Goal: Use online tool/utility: Use online tool/utility

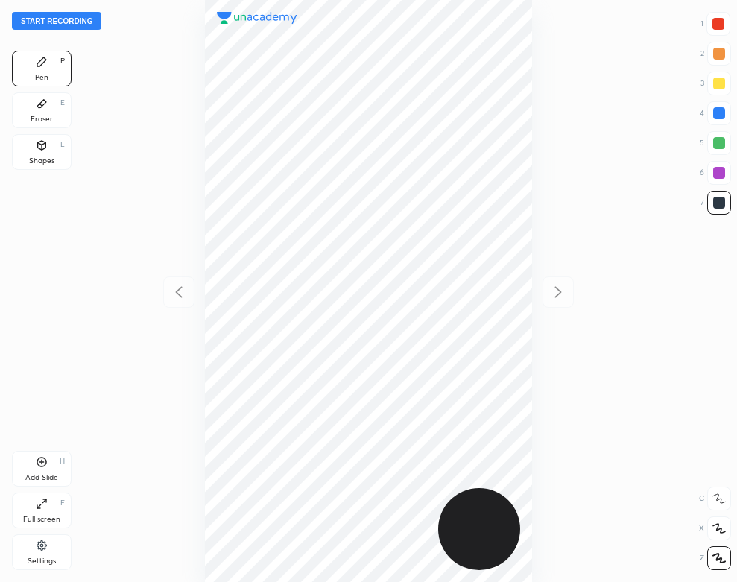
scroll to position [582, 499]
click at [125, 64] on div at bounding box center [368, 291] width 499 height 582
click at [79, 22] on button "Start recording" at bounding box center [56, 21] width 89 height 18
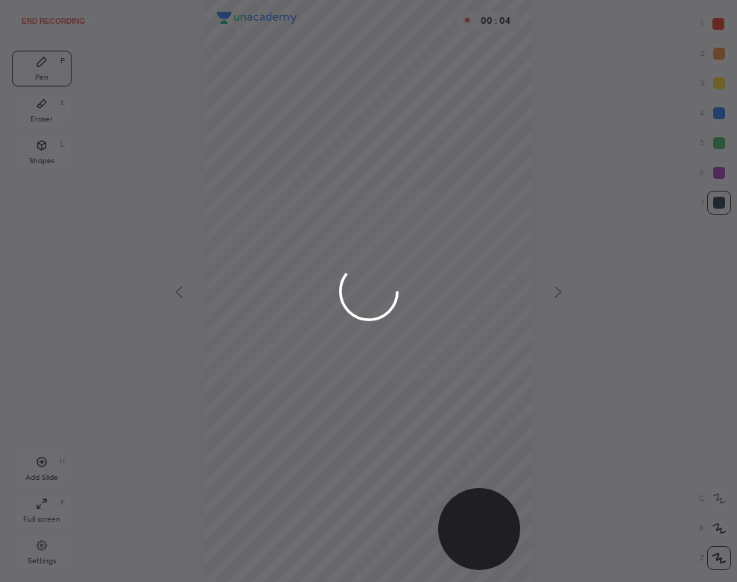
click at [48, 558] on div at bounding box center [368, 291] width 737 height 582
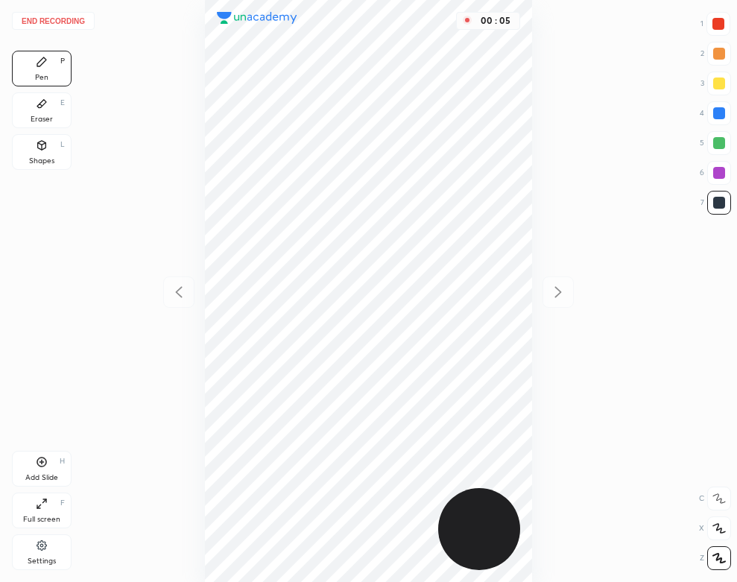
click at [42, 552] on icon at bounding box center [42, 545] width 12 height 13
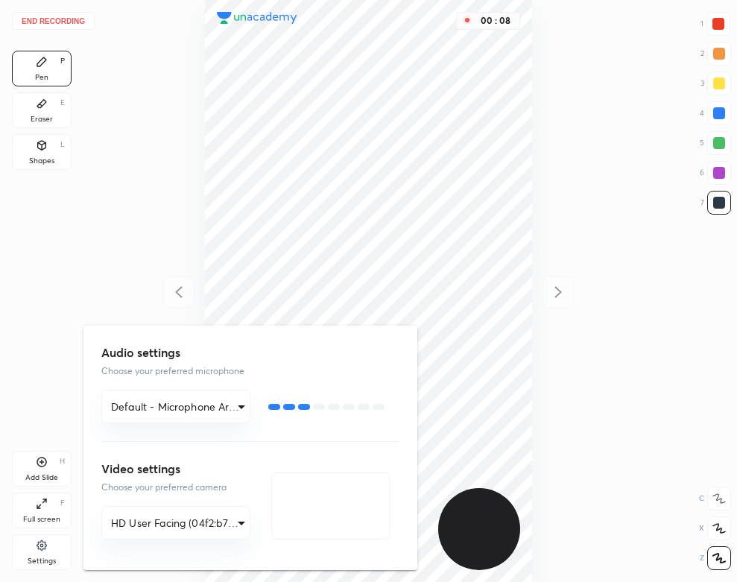
click at [156, 242] on div at bounding box center [368, 291] width 737 height 582
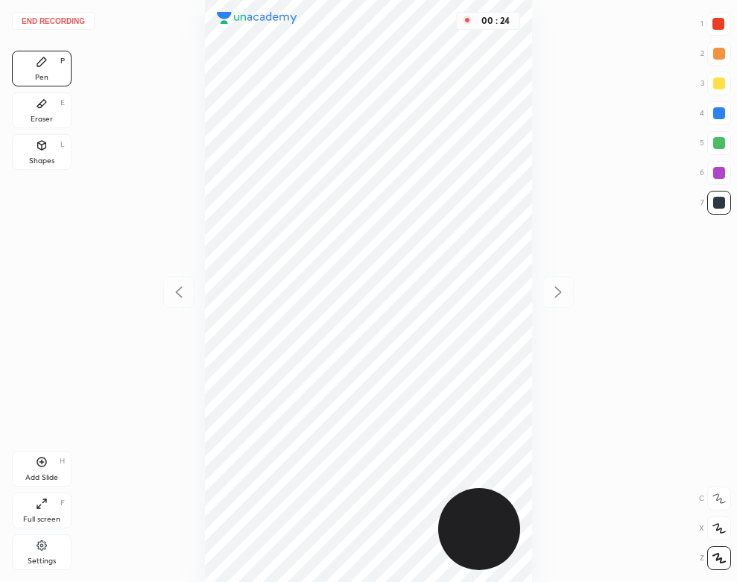
click at [40, 112] on div "Eraser E" at bounding box center [42, 110] width 60 height 36
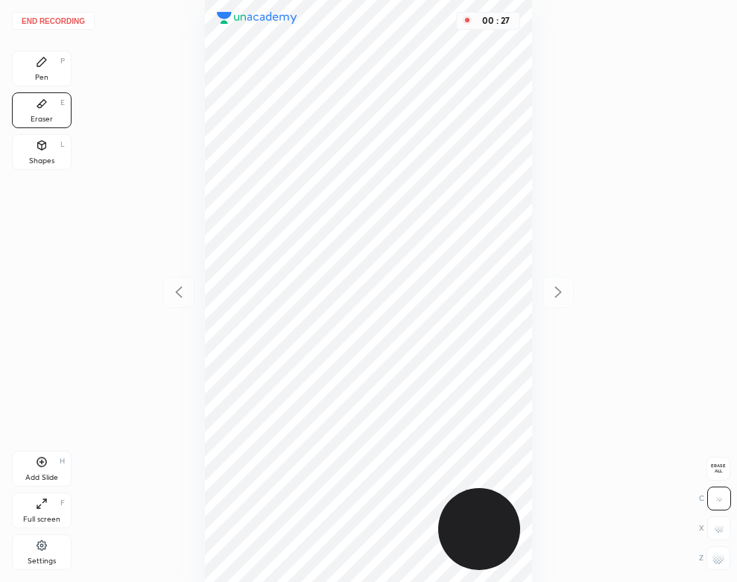
click at [47, 78] on div "Pen" at bounding box center [41, 77] width 13 height 7
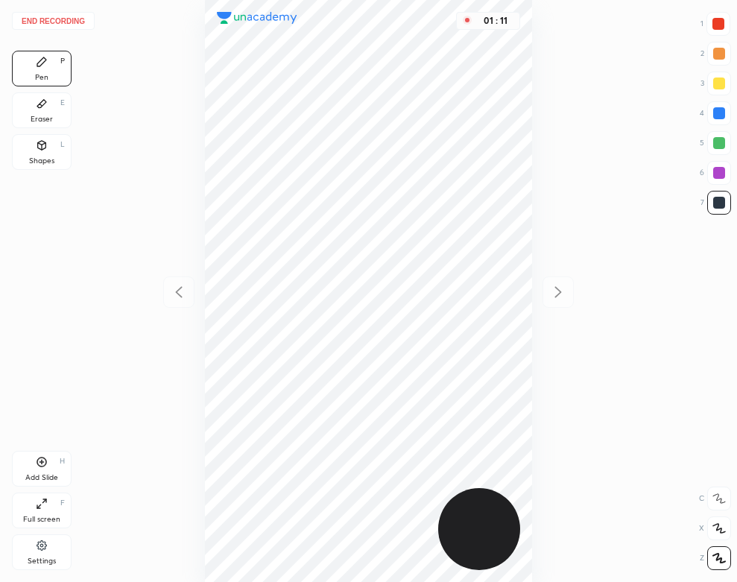
click at [42, 110] on icon at bounding box center [42, 104] width 12 height 12
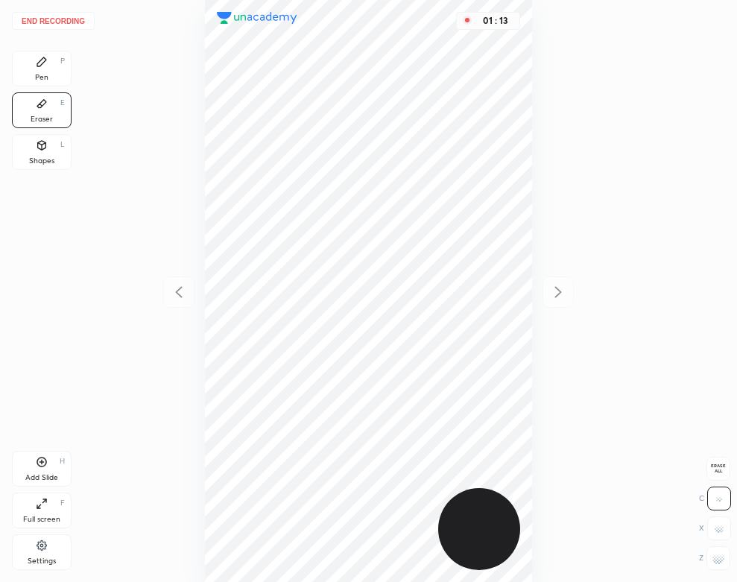
click at [41, 69] on div "Pen P" at bounding box center [42, 69] width 60 height 36
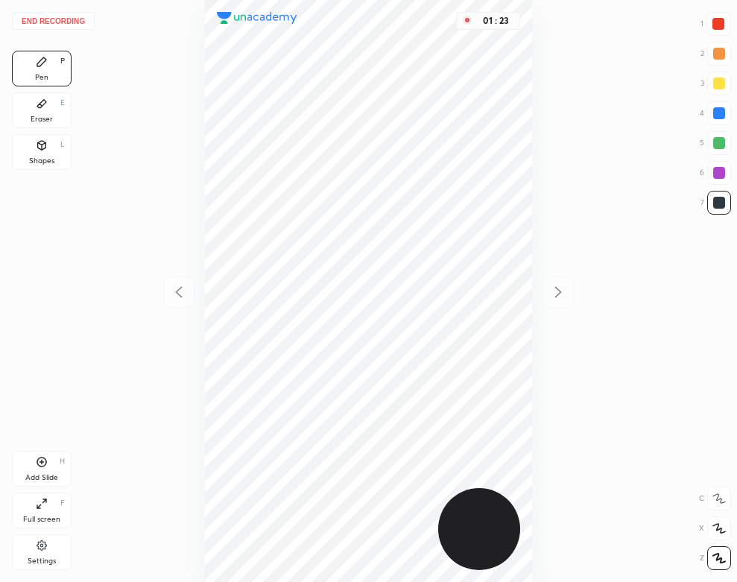
click at [43, 157] on div "Shapes" at bounding box center [41, 160] width 25 height 7
click at [45, 474] on div "Add Slide" at bounding box center [41, 477] width 33 height 7
click at [64, 63] on div "P" at bounding box center [62, 60] width 4 height 7
click at [119, 233] on div "End recording 1 2 3 4 5 6 7 R O A L C X Z Erase all C X Z Pen P Eraser E Shapes…" at bounding box center [368, 291] width 737 height 582
click at [47, 148] on icon at bounding box center [42, 145] width 12 height 12
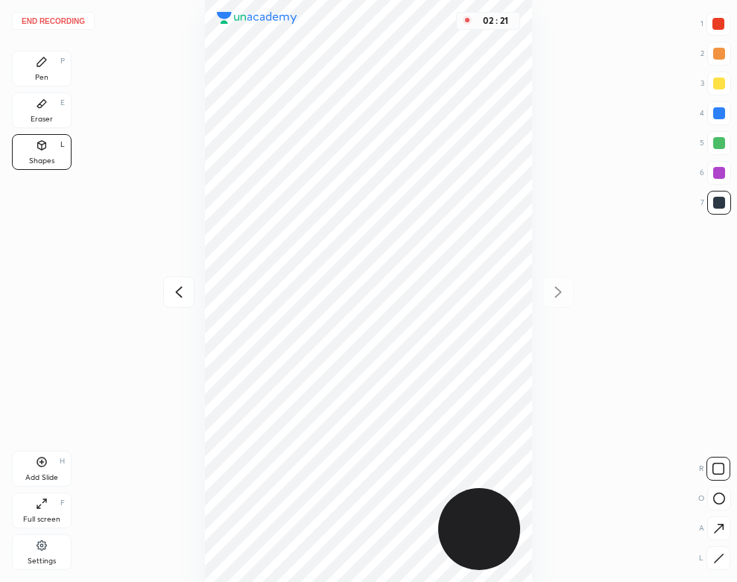
click at [40, 78] on div "Pen" at bounding box center [41, 77] width 13 height 7
click at [70, 20] on button "End recording" at bounding box center [53, 21] width 83 height 18
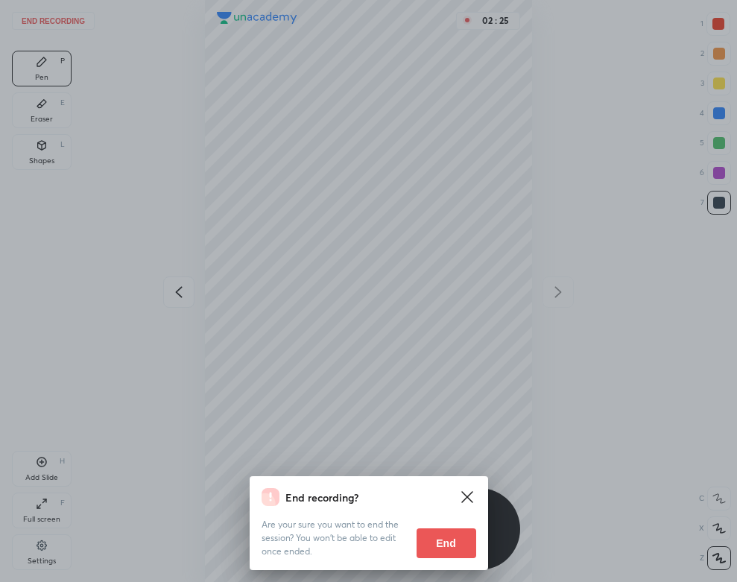
click at [446, 535] on button "End" at bounding box center [447, 543] width 60 height 30
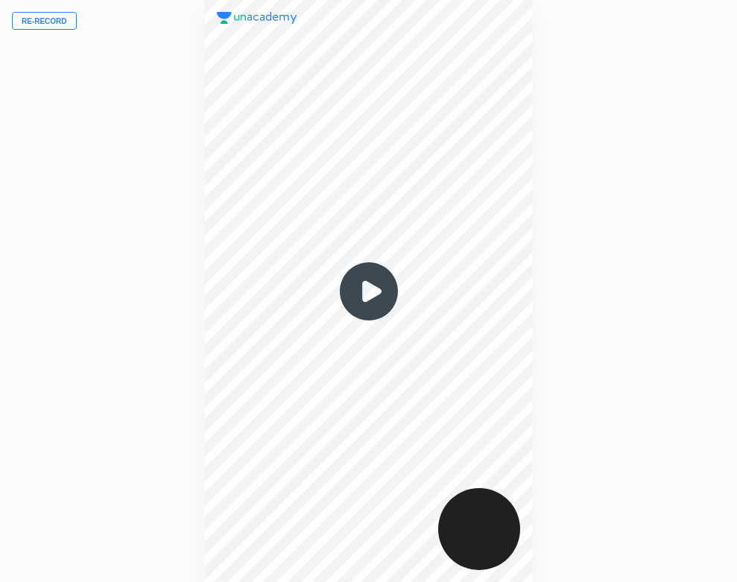
click at [364, 291] on img at bounding box center [369, 292] width 72 height 72
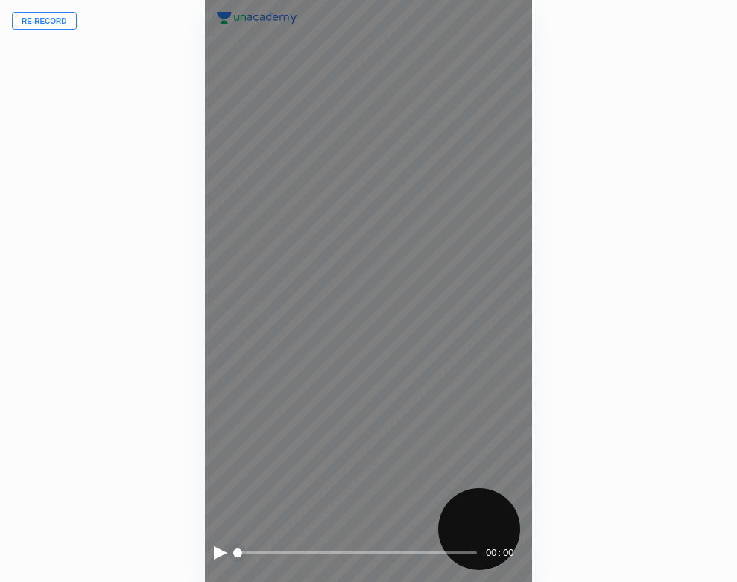
click at [216, 553] on div at bounding box center [220, 552] width 13 height 13
